Goal: Navigation & Orientation: Find specific page/section

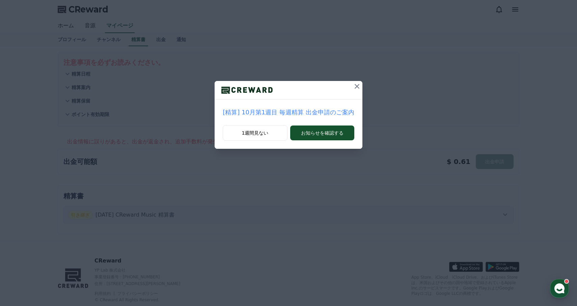
click at [354, 86] on icon at bounding box center [357, 86] width 8 height 8
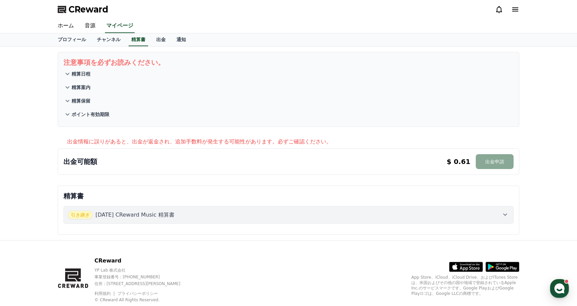
click at [84, 74] on p "精算日程" at bounding box center [81, 74] width 19 height 7
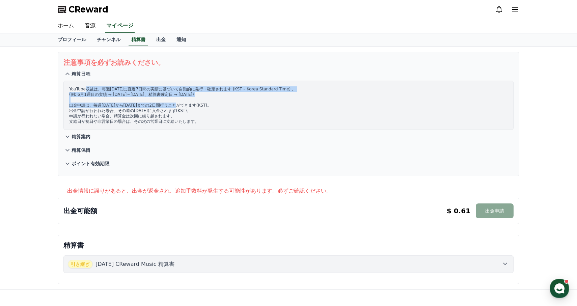
drag, startPoint x: 85, startPoint y: 90, endPoint x: 194, endPoint y: 108, distance: 110.1
click at [194, 108] on p "YouTube収益は、毎週[DATE]に直近7日間の実績に基づいて自動的に発行・確定されます (KST – Korea Standard Time) 。 (例…" at bounding box center [288, 105] width 439 height 38
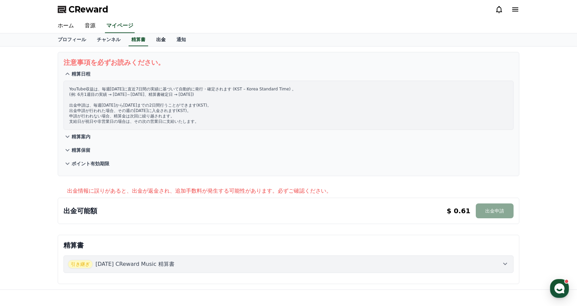
click at [161, 41] on link "出金" at bounding box center [161, 39] width 20 height 13
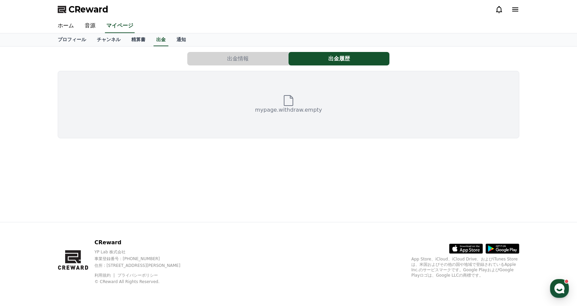
click at [213, 58] on button "出金情報" at bounding box center [237, 59] width 101 height 14
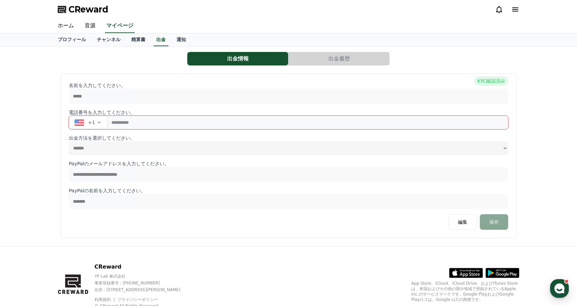
click at [346, 56] on button "出金履歴" at bounding box center [339, 59] width 101 height 14
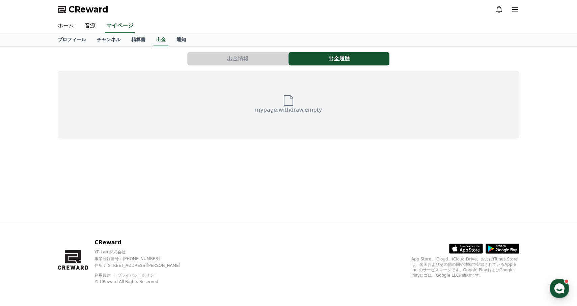
click at [242, 59] on button "出金情報" at bounding box center [237, 59] width 101 height 14
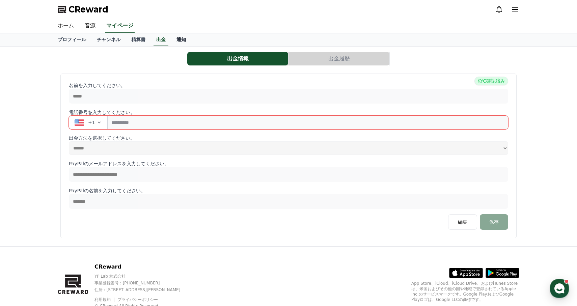
click at [183, 41] on link "通知" at bounding box center [181, 39] width 20 height 13
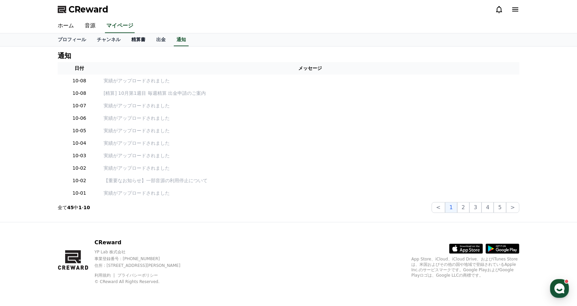
click at [149, 40] on link "精算書" at bounding box center [138, 39] width 25 height 13
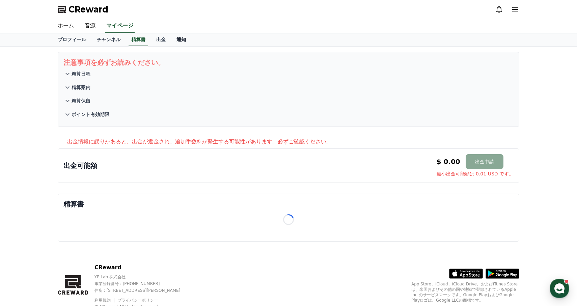
click at [183, 41] on link "通知" at bounding box center [181, 39] width 20 height 13
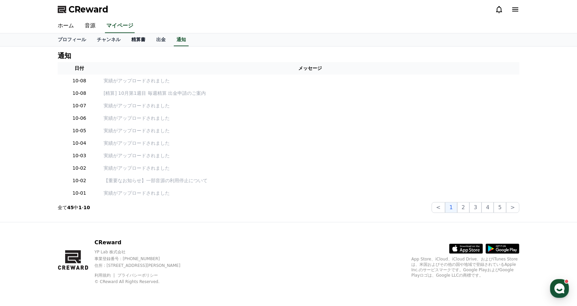
click at [135, 46] on link "精算書" at bounding box center [138, 39] width 25 height 13
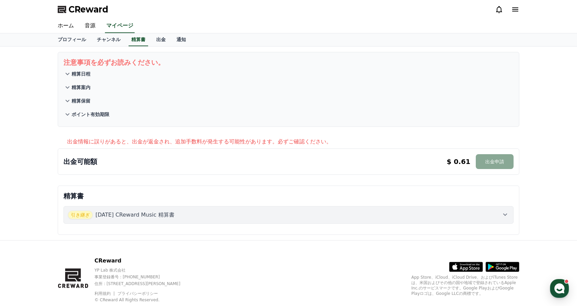
click at [119, 46] on div "プロフィール チャンネル 精算書 出金 通知" at bounding box center [288, 39] width 577 height 13
click at [110, 42] on link "チャンネル" at bounding box center [109, 39] width 34 height 13
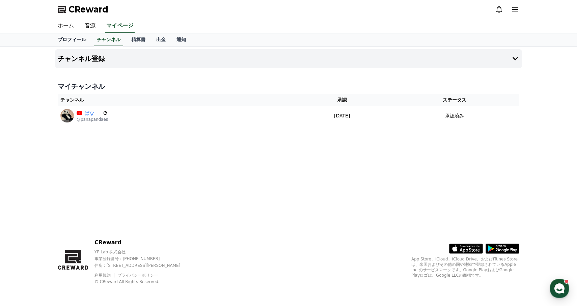
click at [83, 40] on link "プロフィール" at bounding box center [71, 39] width 39 height 13
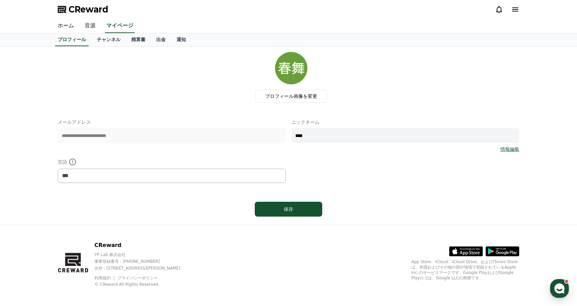
click at [96, 27] on link "音源" at bounding box center [90, 26] width 22 height 14
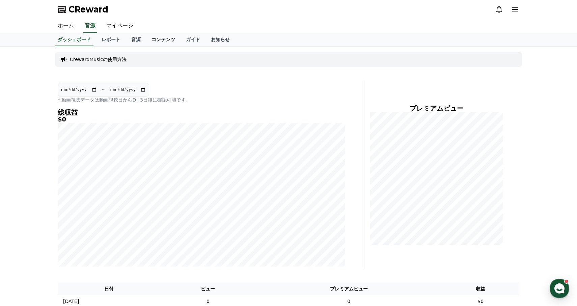
click at [169, 35] on link "コンテンツ" at bounding box center [163, 39] width 34 height 13
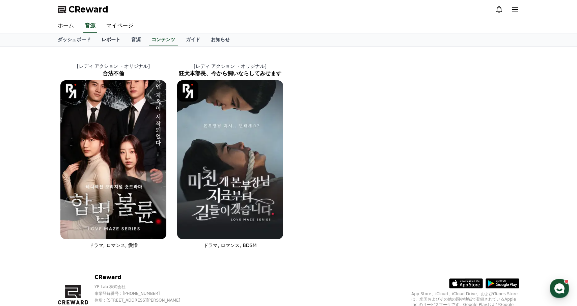
click at [108, 38] on link "レポート" at bounding box center [111, 39] width 30 height 13
click at [108, 38] on link "レポート" at bounding box center [111, 39] width 24 height 13
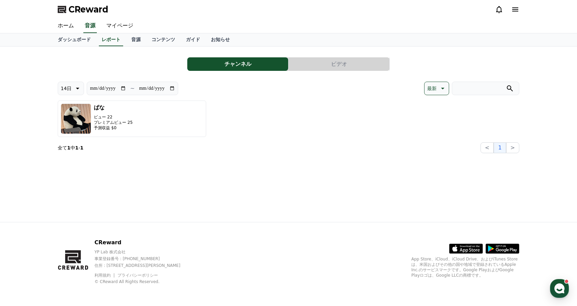
click at [86, 48] on div "**********" at bounding box center [288, 135] width 473 height 176
click at [85, 44] on link "ダッシュボード" at bounding box center [74, 39] width 44 height 13
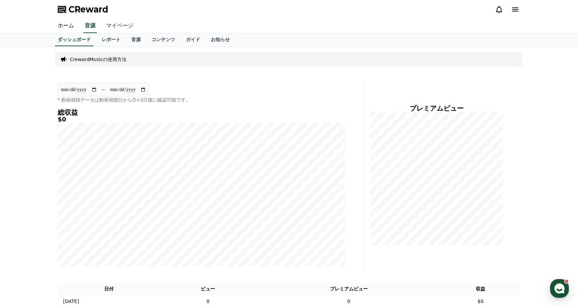
click at [122, 23] on link "マイページ" at bounding box center [120, 26] width 38 height 14
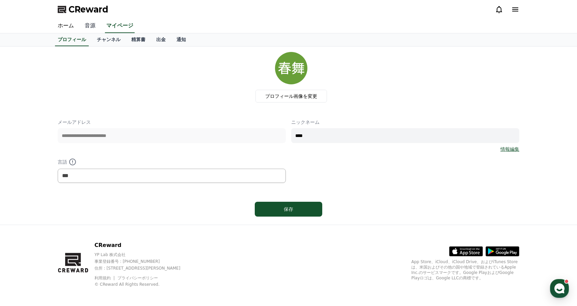
click at [88, 23] on link "音源" at bounding box center [90, 26] width 22 height 14
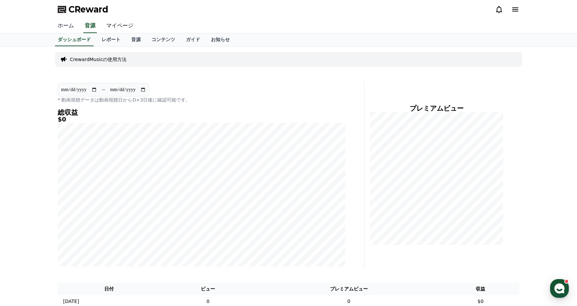
click at [70, 25] on link "ホーム" at bounding box center [65, 26] width 27 height 14
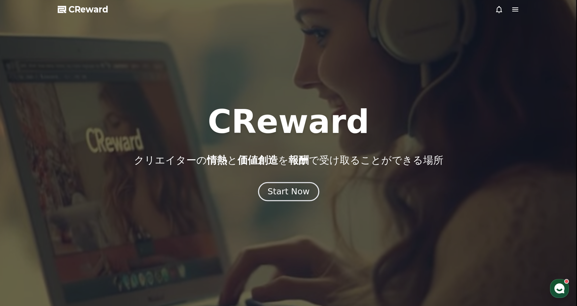
click at [283, 194] on div "Start Now" at bounding box center [289, 191] width 42 height 11
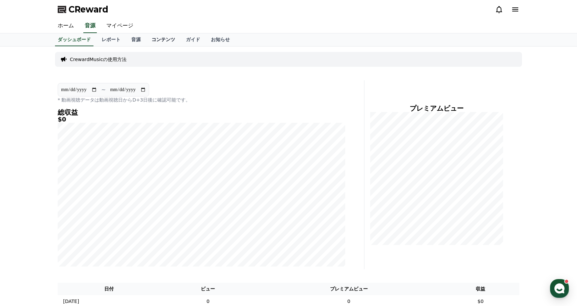
click at [166, 38] on link "コンテンツ" at bounding box center [163, 39] width 34 height 13
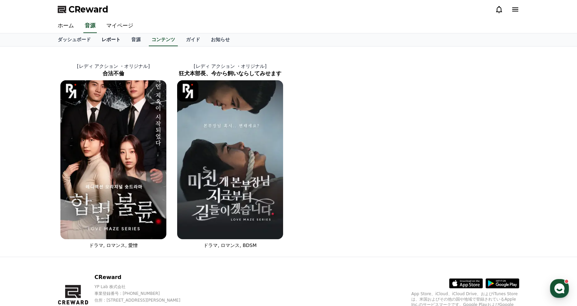
click at [120, 35] on link "レポート" at bounding box center [111, 39] width 30 height 13
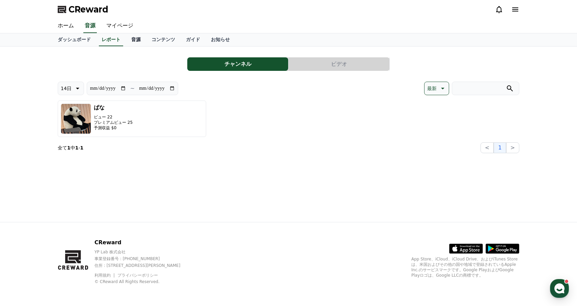
click at [138, 39] on link "音源" at bounding box center [136, 39] width 20 height 13
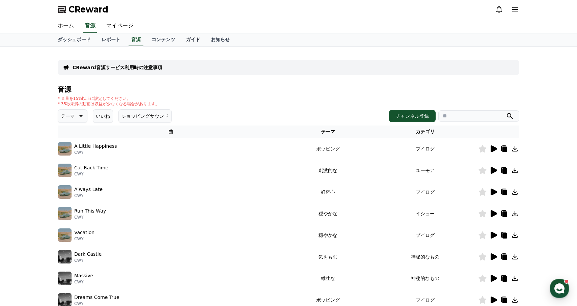
click at [192, 42] on link "ガイド" at bounding box center [193, 39] width 25 height 13
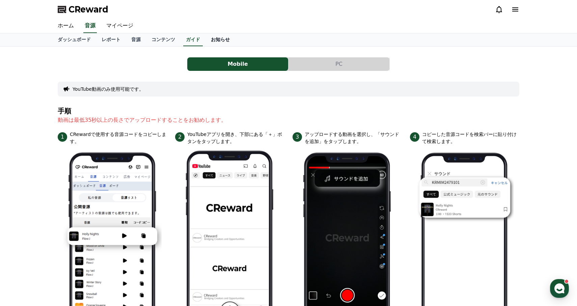
click at [207, 42] on link "お知らせ" at bounding box center [221, 39] width 30 height 13
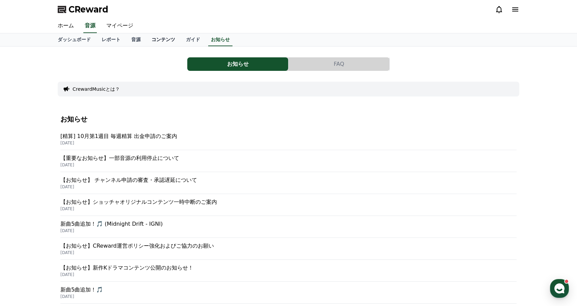
click at [156, 34] on link "コンテンツ" at bounding box center [163, 39] width 34 height 13
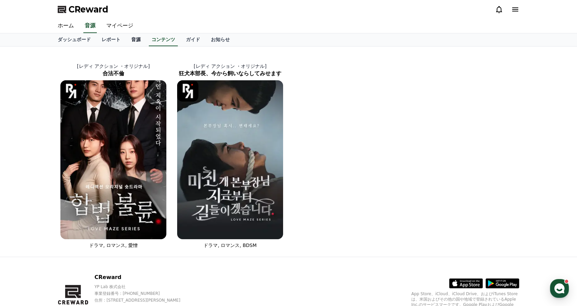
click at [135, 37] on link "音源" at bounding box center [136, 39] width 20 height 13
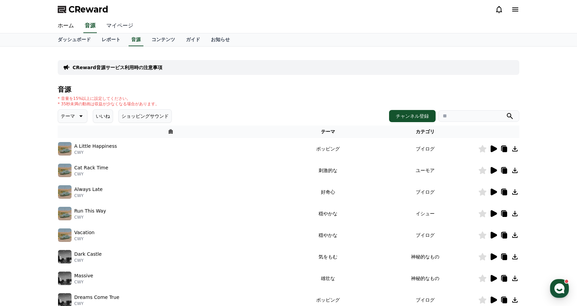
click at [127, 28] on link "マイページ" at bounding box center [120, 26] width 38 height 14
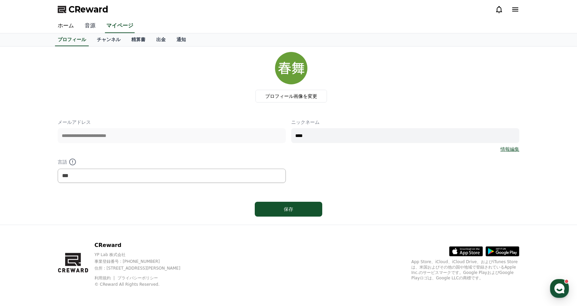
click at [94, 26] on link "音源" at bounding box center [90, 26] width 22 height 14
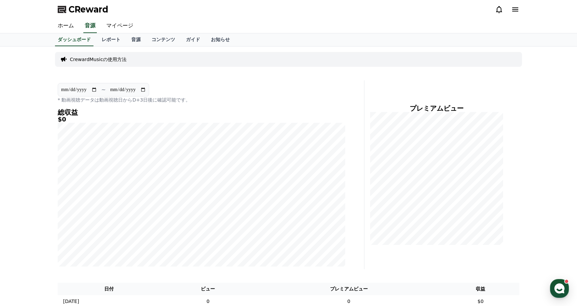
click at [514, 12] on icon at bounding box center [516, 9] width 8 height 8
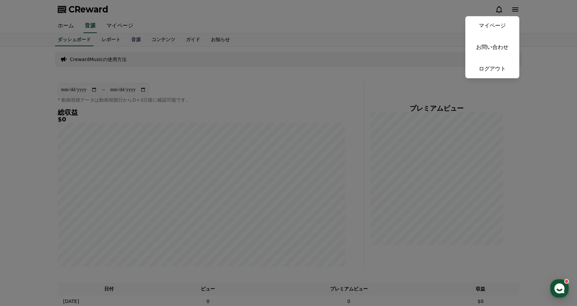
click at [422, 20] on button "close" at bounding box center [288, 153] width 577 height 306
